Goal: Task Accomplishment & Management: Complete application form

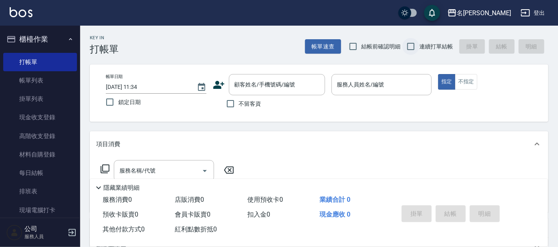
click at [414, 42] on input "連續打單結帳" at bounding box center [410, 46] width 17 height 17
checkbox input "true"
click at [270, 81] on input "顧客姓名/手機號碼/編號" at bounding box center [270, 85] width 77 height 14
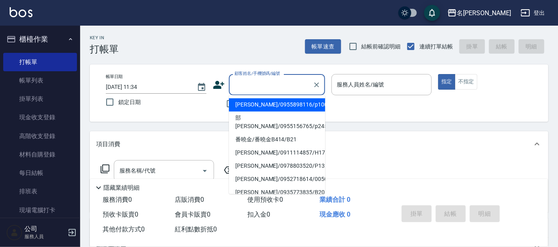
type input "ㄇ"
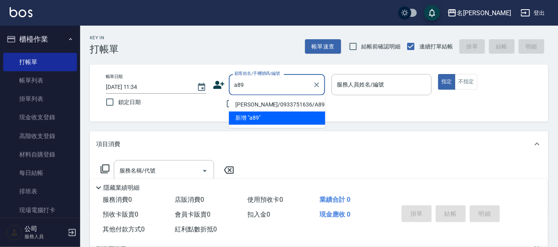
type input "[PERSON_NAME]/0933751636/A89"
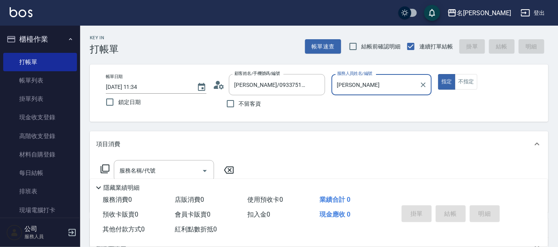
type input "宥"
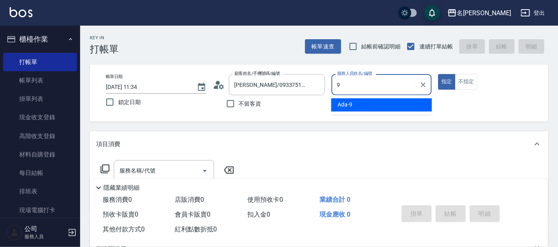
type input "Ada-9"
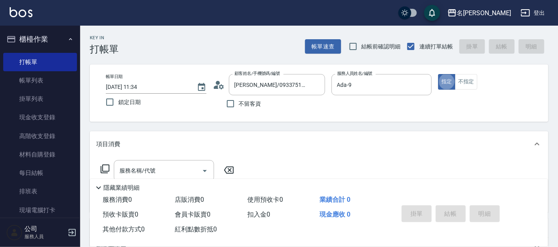
type button "true"
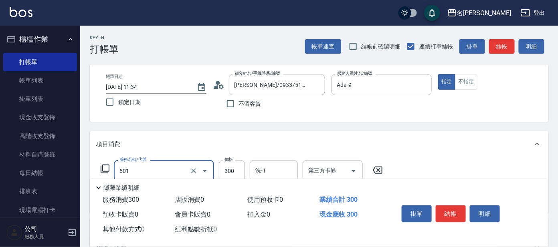
type input "洗髮(創意)(501)"
click at [176, 165] on input "洗髮(創意)(501)" at bounding box center [152, 171] width 71 height 14
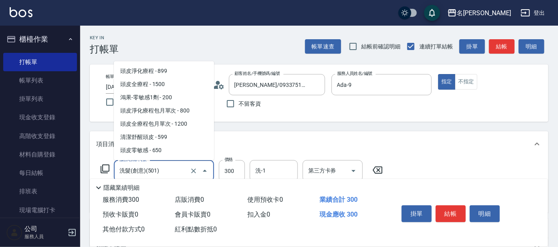
scroll to position [485, 0]
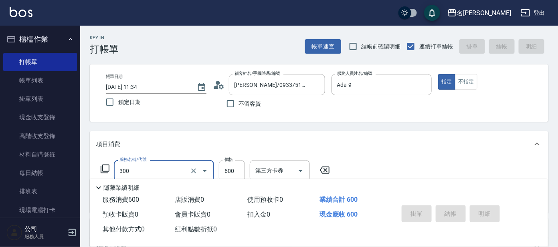
type input "300"
type input "[DATE] 13:48"
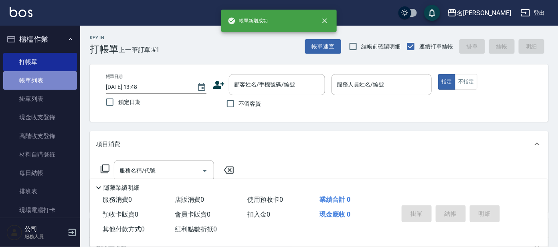
click at [50, 84] on link "帳單列表" at bounding box center [40, 80] width 74 height 18
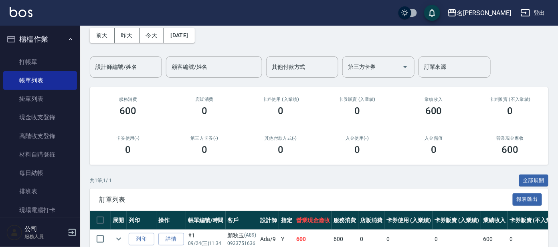
scroll to position [77, 0]
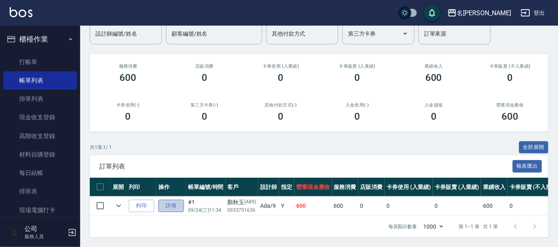
click at [169, 200] on link "詳情" at bounding box center [171, 206] width 26 height 12
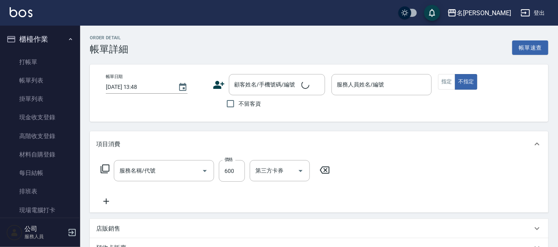
type input "[DATE] 11:34"
type input "Ada-9"
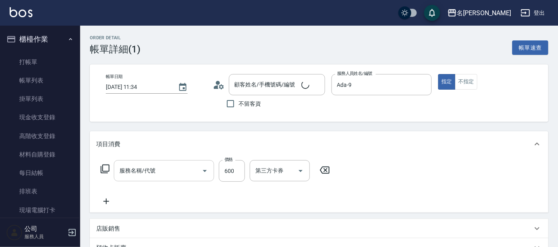
type input "剪髮 講師級設計師(300)"
type input "[PERSON_NAME]/0933751636/A89"
drag, startPoint x: 191, startPoint y: 165, endPoint x: 83, endPoint y: 158, distance: 108.0
click at [83, 158] on div "Order detail 帳單詳細 (1) 帳單速查 帳單日期 [DATE] 11:34 顧客姓名/手機號碼/編號 [PERSON_NAME]/0933751…" at bounding box center [319, 222] width 478 height 392
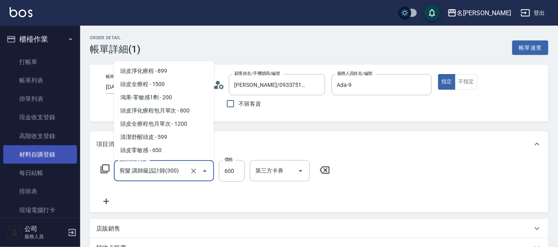
scroll to position [287, 0]
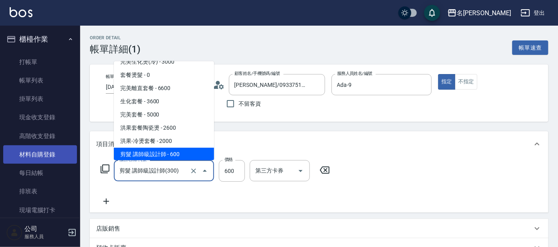
drag, startPoint x: 176, startPoint y: 173, endPoint x: 55, endPoint y: 163, distance: 121.5
click at [55, 163] on div "名留大龍 登出 櫃檯作業 打帳單 帳單列表 掛單列表 現金收支登錄 高階收支登錄 材料自購登錄 每日結帳 排班表 現場電腦打卡 預約管理 預約管理 單日預約紀…" at bounding box center [279, 208] width 558 height 417
drag, startPoint x: 184, startPoint y: 173, endPoint x: 46, endPoint y: 151, distance: 139.6
click at [58, 153] on div "名留大龍 登出 櫃檯作業 打帳單 帳單列表 掛單列表 現金收支登錄 高階收支登錄 材料自購登錄 每日結帳 排班表 現場電腦打卡 預約管理 預約管理 單日預約紀…" at bounding box center [279, 208] width 558 height 417
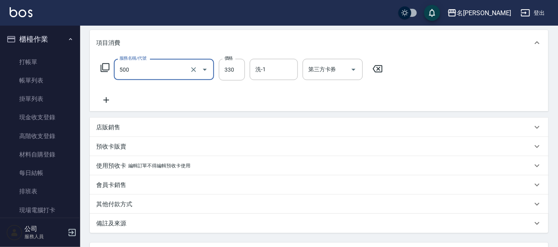
scroll to position [21, 0]
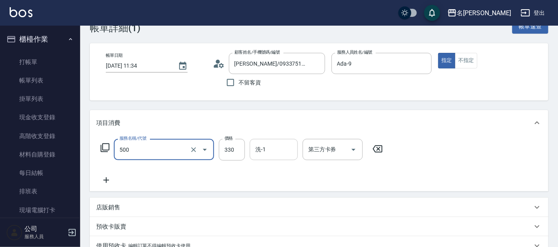
click at [288, 145] on input "洗-1" at bounding box center [273, 150] width 41 height 14
type input "高階洗髮(500)"
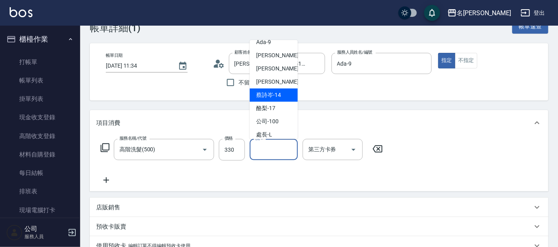
scroll to position [66, 0]
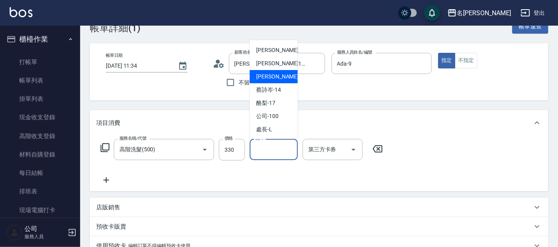
click at [285, 71] on div "[PERSON_NAME] -13" at bounding box center [274, 76] width 48 height 13
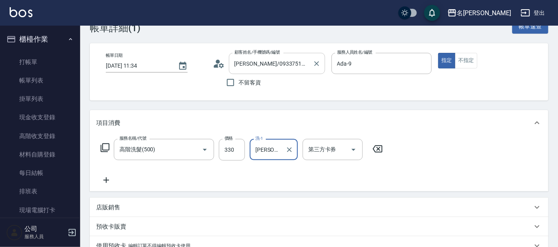
type input "[PERSON_NAME]-13"
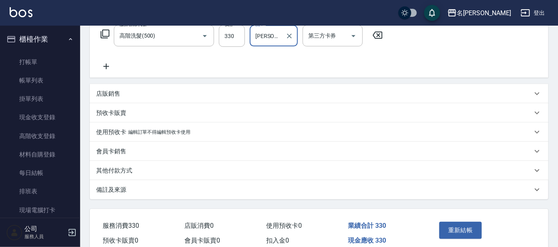
scroll to position [171, 0]
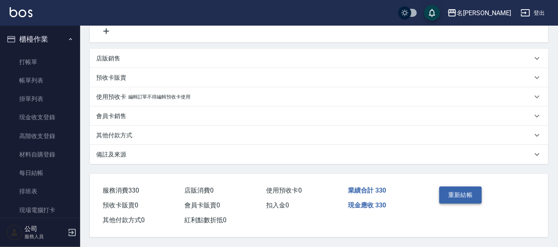
click at [472, 194] on button "重新結帳" at bounding box center [460, 195] width 42 height 17
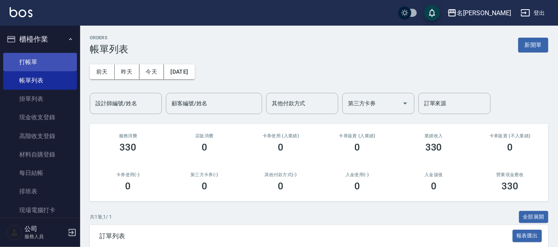
click at [21, 58] on link "打帳單" at bounding box center [40, 62] width 74 height 18
